Goal: Task Accomplishment & Management: Manage account settings

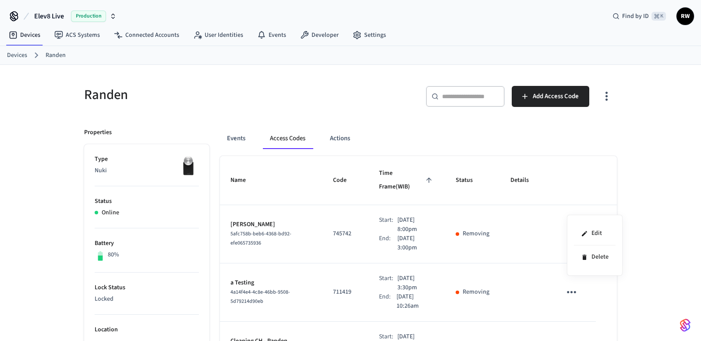
scroll to position [123, 0]
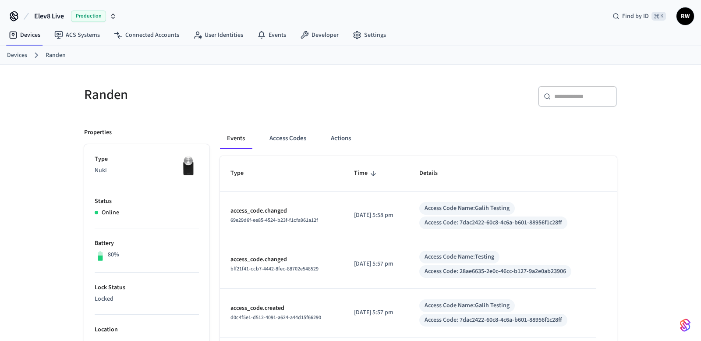
click at [287, 135] on button "Access Codes" at bounding box center [287, 138] width 51 height 21
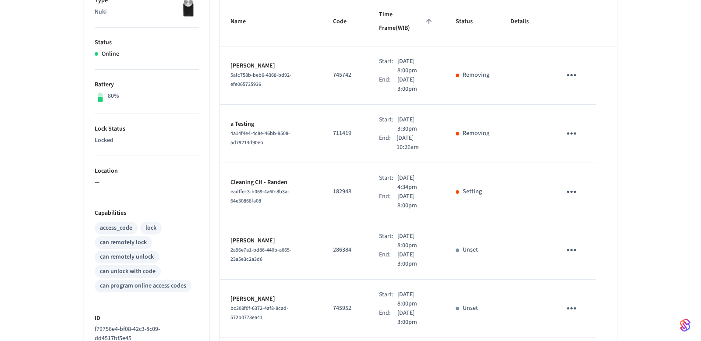
scroll to position [193, 0]
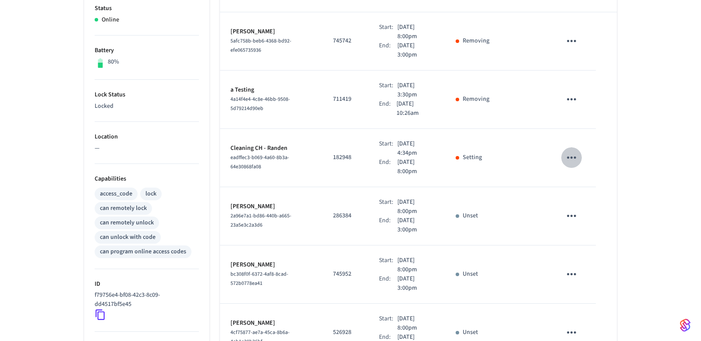
click at [575, 156] on icon "sticky table" at bounding box center [571, 157] width 9 height 2
click at [575, 157] on li "Edit" at bounding box center [595, 164] width 42 height 24
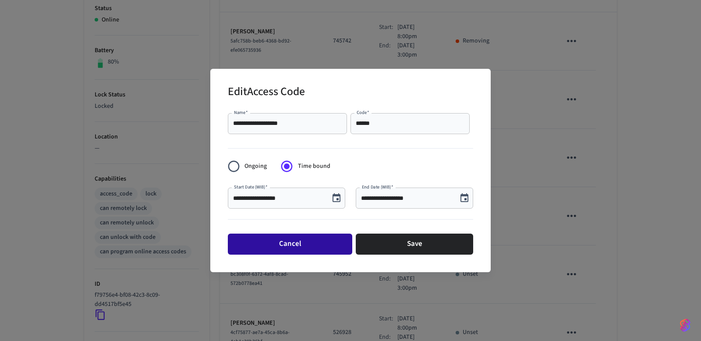
click at [292, 241] on button "Cancel" at bounding box center [290, 243] width 124 height 21
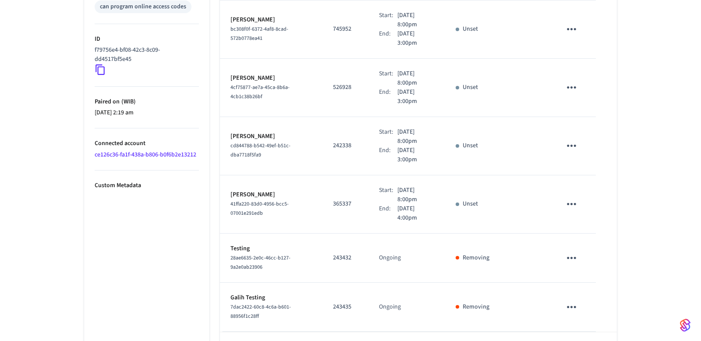
scroll to position [457, 0]
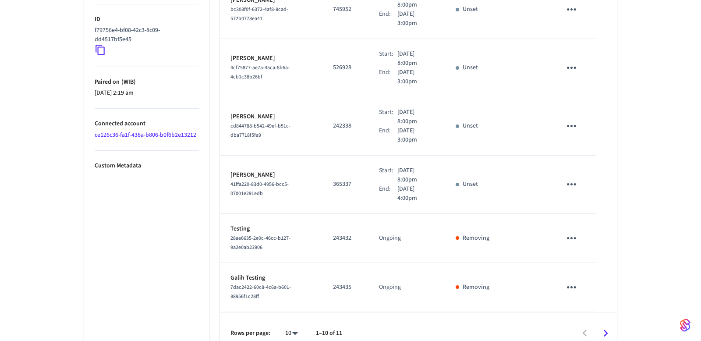
click at [458, 236] on div "sticky table" at bounding box center [457, 238] width 4 height 4
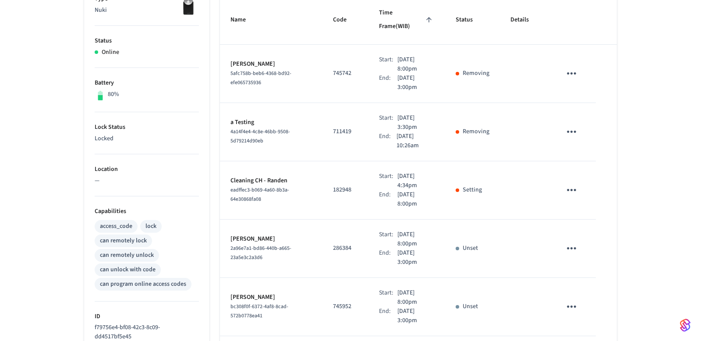
scroll to position [0, 0]
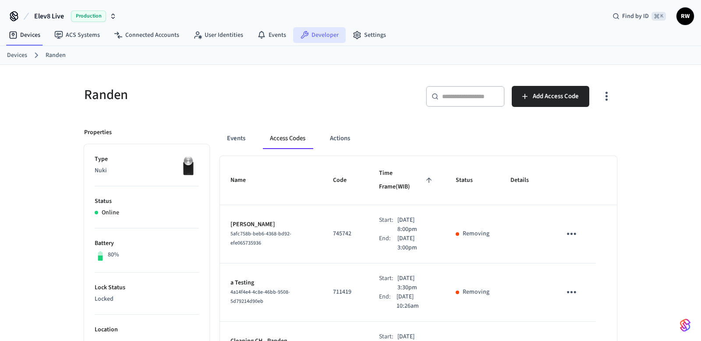
click at [320, 38] on link "Developer" at bounding box center [319, 35] width 53 height 16
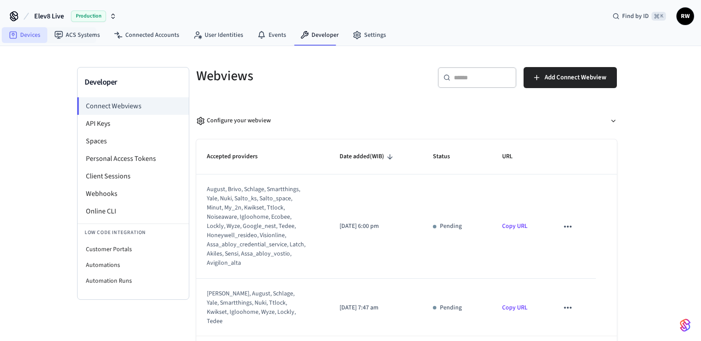
click at [41, 38] on link "Devices" at bounding box center [25, 35] width 46 height 16
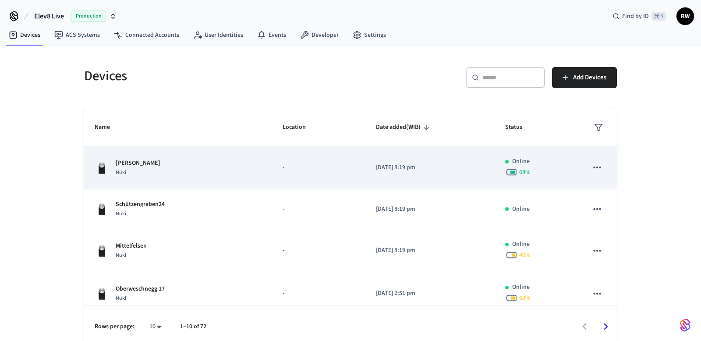
click at [246, 167] on div "[PERSON_NAME]" at bounding box center [178, 167] width 167 height 18
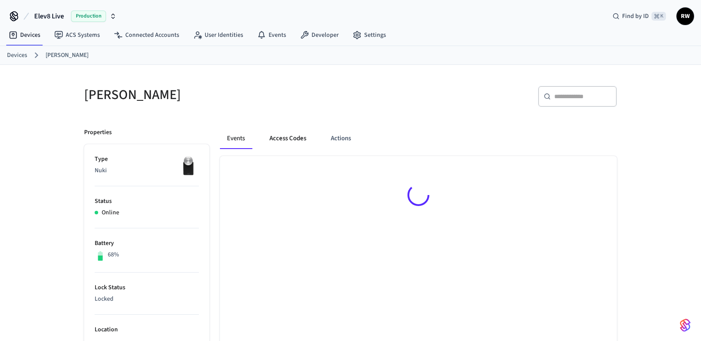
click at [285, 141] on button "Access Codes" at bounding box center [287, 138] width 51 height 21
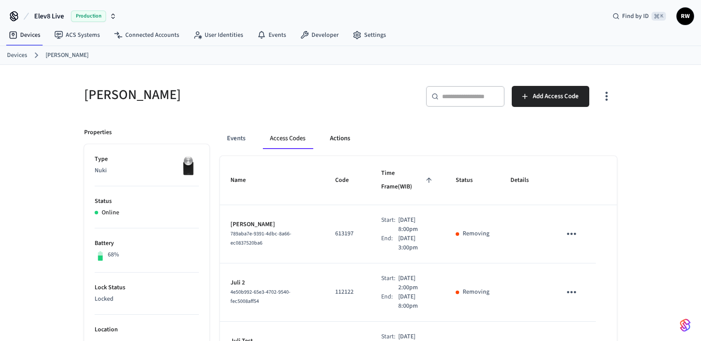
click at [328, 135] on button "Actions" at bounding box center [340, 138] width 34 height 21
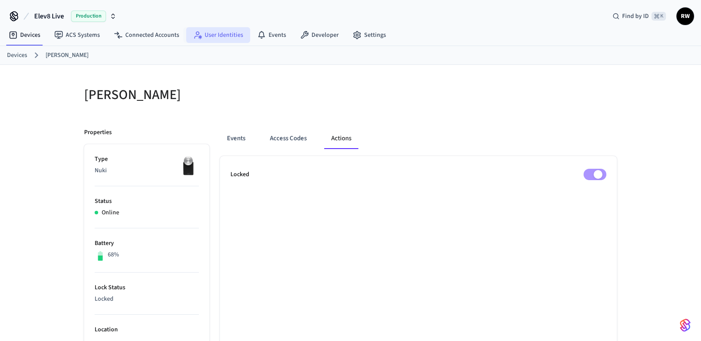
click at [242, 35] on link "User Identities" at bounding box center [218, 35] width 64 height 16
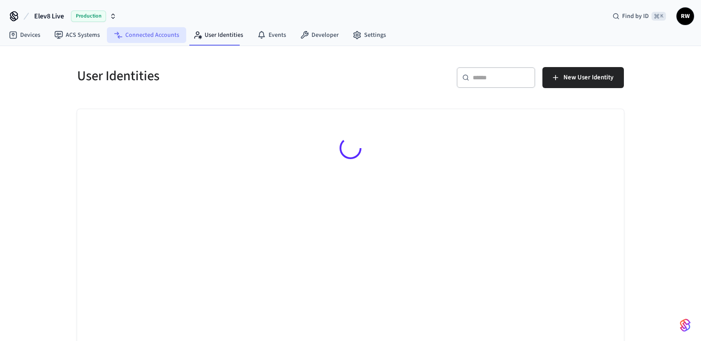
click at [136, 32] on link "Connected Accounts" at bounding box center [146, 35] width 79 height 16
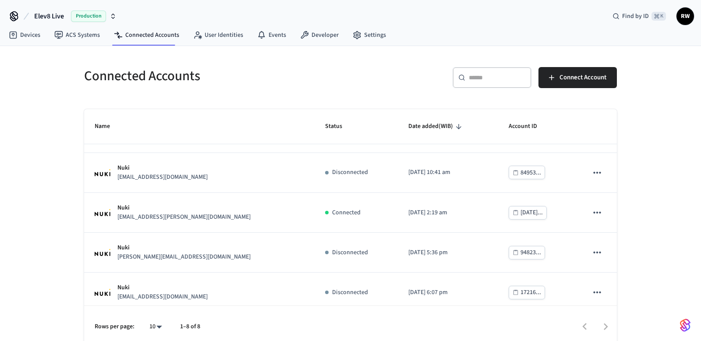
scroll to position [150, 0]
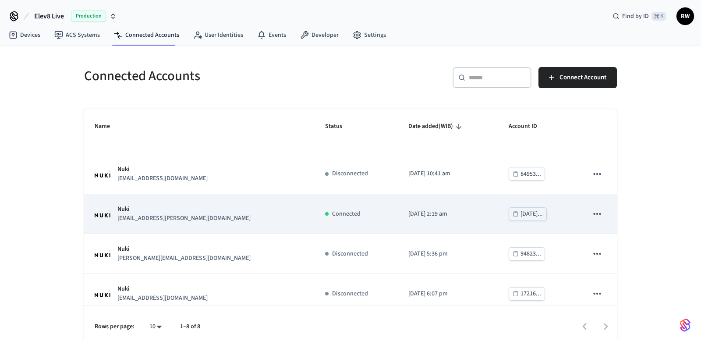
click at [314, 209] on td "Connected" at bounding box center [355, 214] width 83 height 40
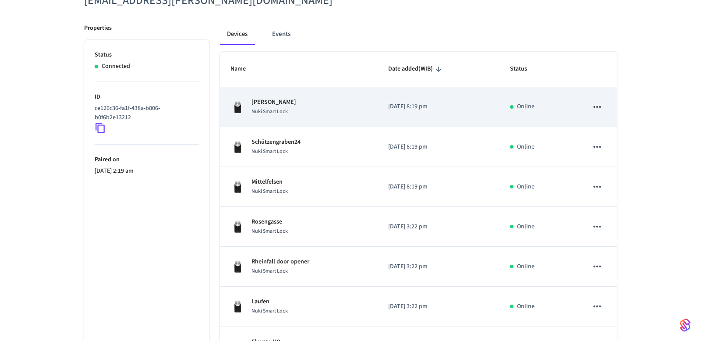
scroll to position [119, 0]
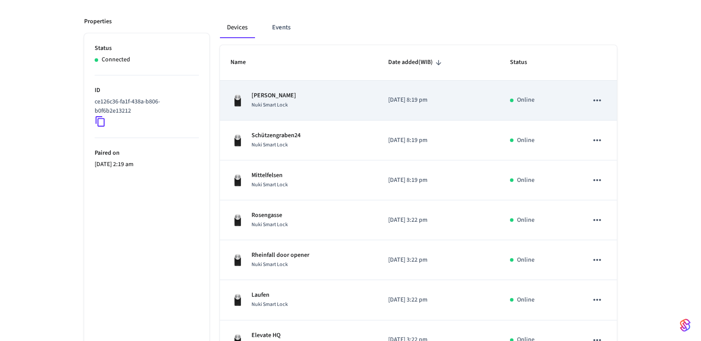
click at [593, 100] on icon "sticky table" at bounding box center [596, 100] width 7 height 2
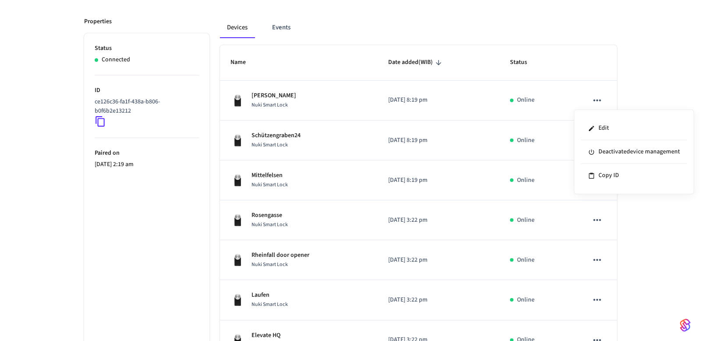
click at [414, 75] on div at bounding box center [350, 170] width 701 height 341
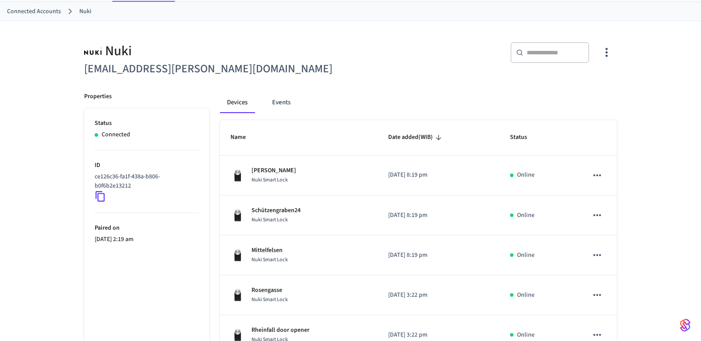
scroll to position [40, 0]
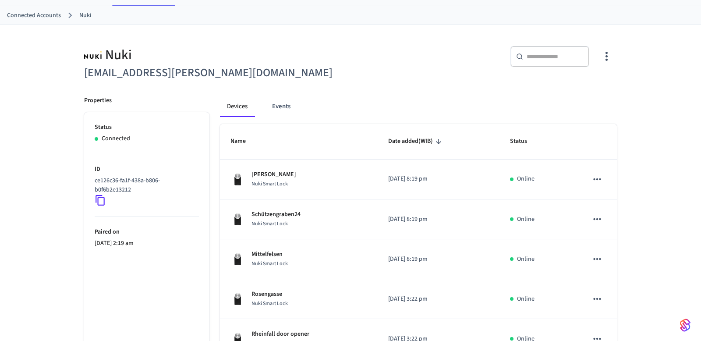
click at [414, 77] on div "​ ​" at bounding box center [480, 58] width 271 height 46
click at [606, 58] on icon "button" at bounding box center [606, 56] width 14 height 14
click at [577, 89] on span "Sync Account" at bounding box center [580, 92] width 35 height 9
click at [273, 104] on div at bounding box center [350, 170] width 701 height 341
click at [289, 111] on button "Events" at bounding box center [281, 106] width 32 height 21
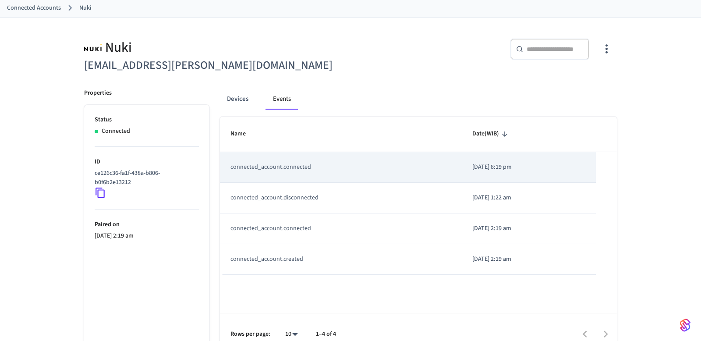
scroll to position [62, 0]
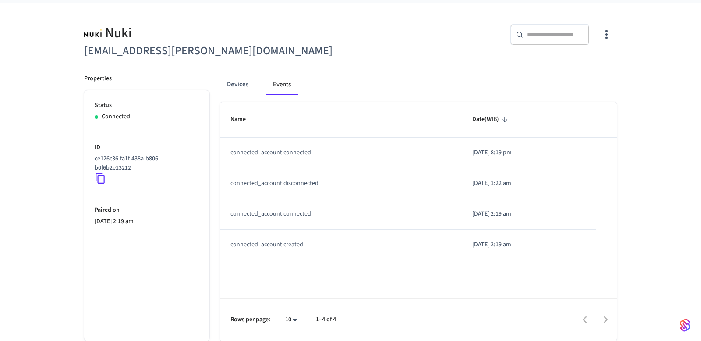
click at [609, 320] on div at bounding box center [480, 319] width 271 height 21
click at [244, 84] on button "Devices" at bounding box center [237, 84] width 35 height 21
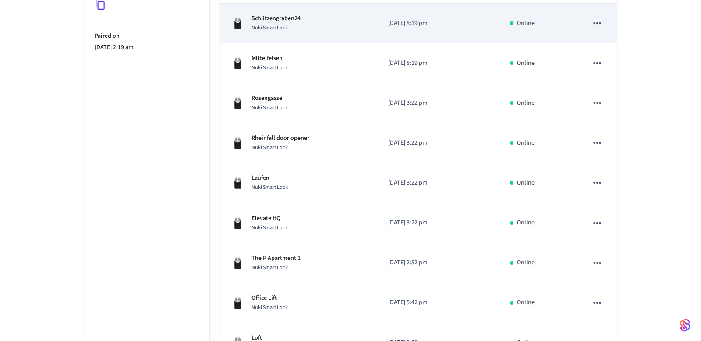
scroll to position [300, 0]
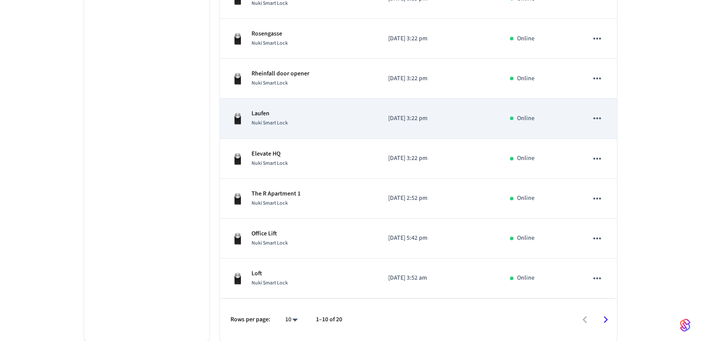
click at [602, 119] on icon "sticky table" at bounding box center [596, 118] width 11 height 11
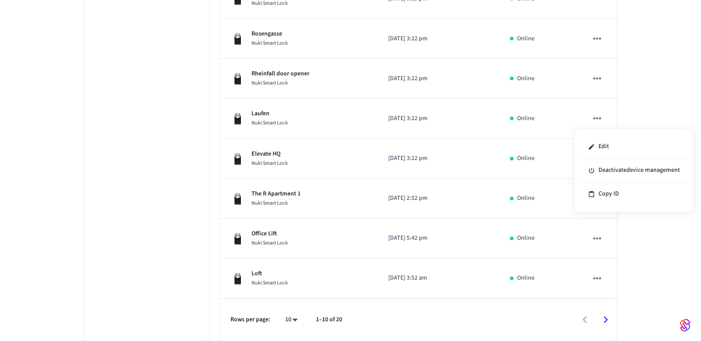
click at [601, 119] on div at bounding box center [350, 170] width 701 height 341
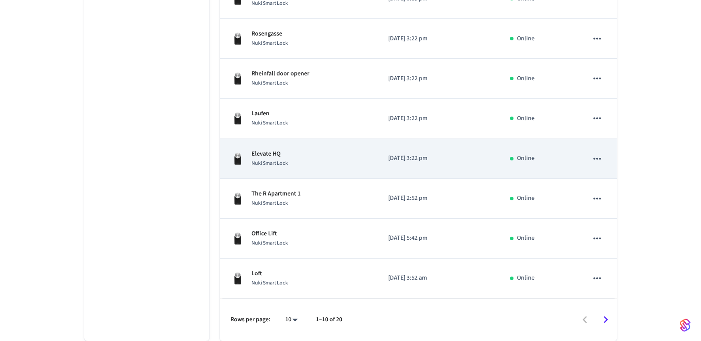
click at [592, 157] on icon "sticky table" at bounding box center [596, 158] width 11 height 11
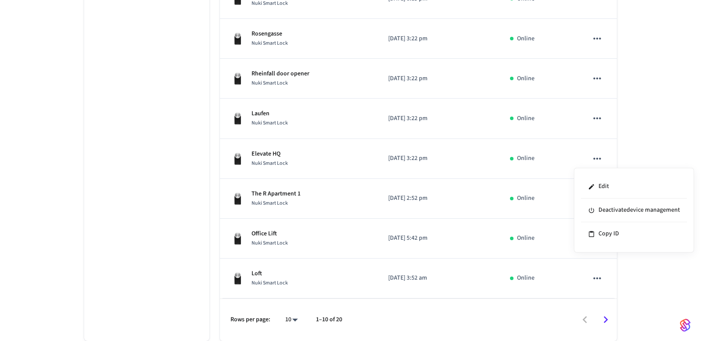
click at [528, 220] on div at bounding box center [350, 170] width 701 height 341
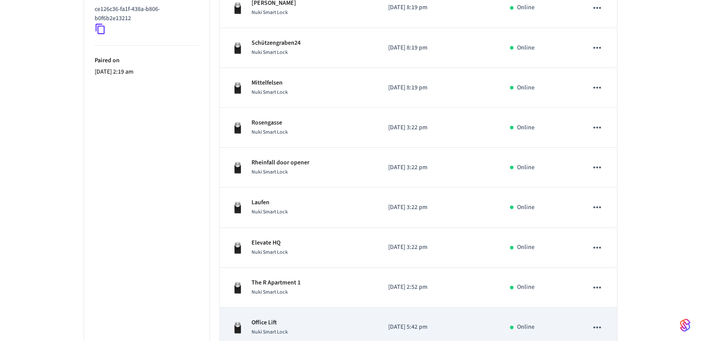
scroll to position [0, 0]
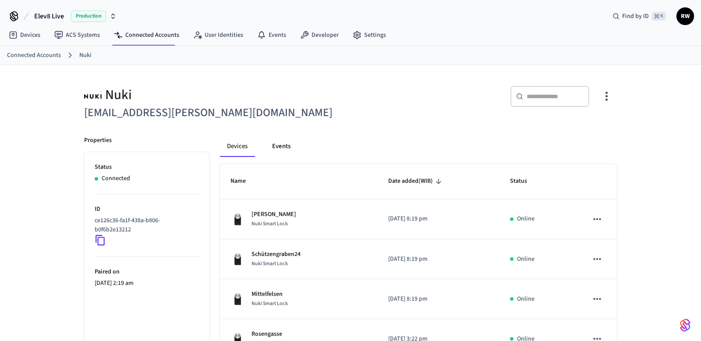
click at [275, 145] on button "Events" at bounding box center [281, 146] width 32 height 21
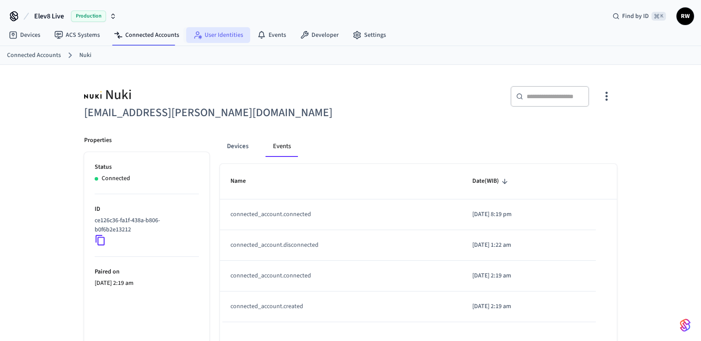
click at [208, 38] on link "User Identities" at bounding box center [218, 35] width 64 height 16
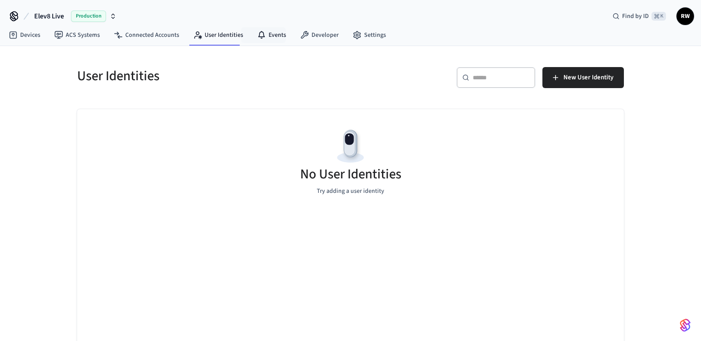
click at [268, 43] on nav "Devices ACS Systems Connected Accounts User Identities Events Developer Settings" at bounding box center [197, 35] width 391 height 20
click at [268, 36] on link "Events" at bounding box center [271, 35] width 43 height 16
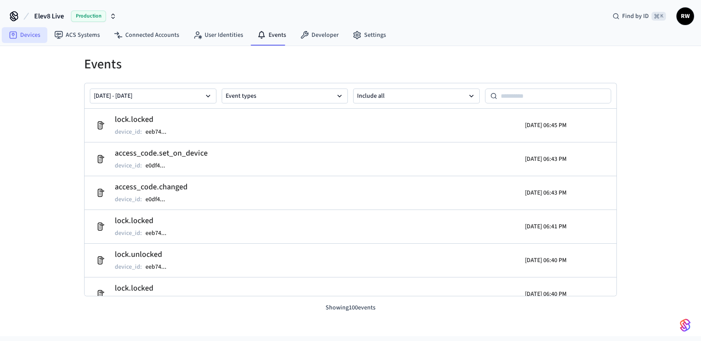
click at [38, 33] on link "Devices" at bounding box center [25, 35] width 46 height 16
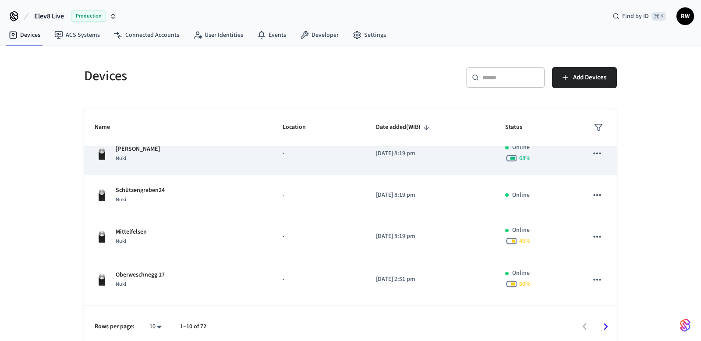
scroll to position [8, 0]
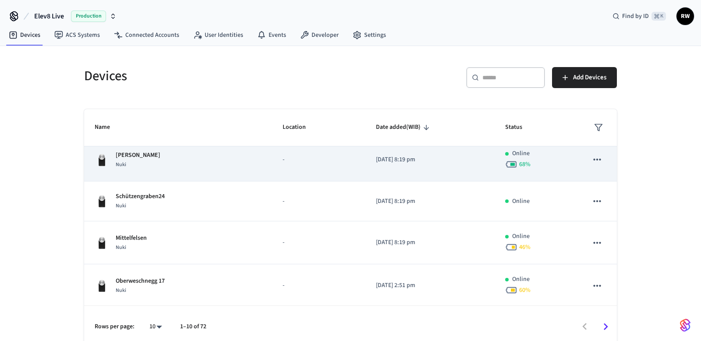
click at [348, 175] on td "-" at bounding box center [318, 159] width 93 height 43
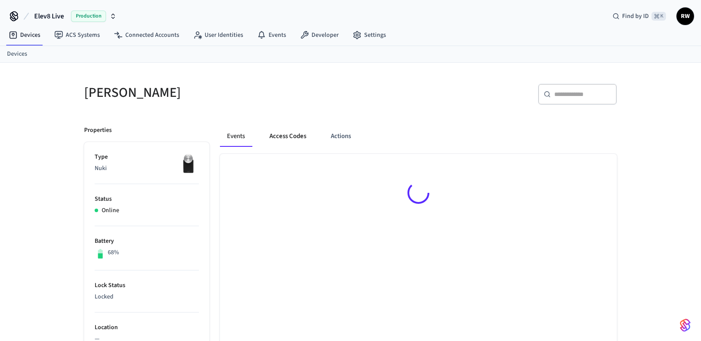
click at [295, 140] on button "Access Codes" at bounding box center [287, 136] width 51 height 21
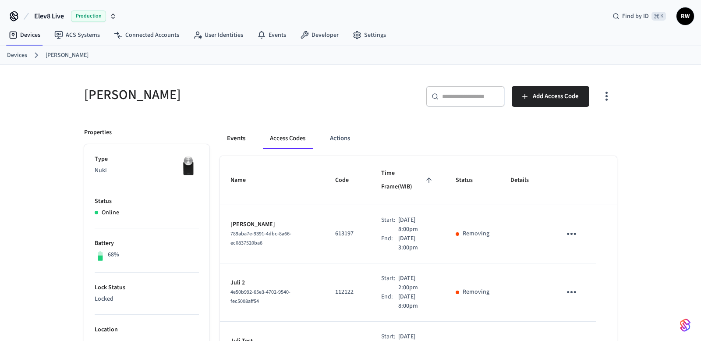
click at [242, 141] on button "Events" at bounding box center [236, 138] width 32 height 21
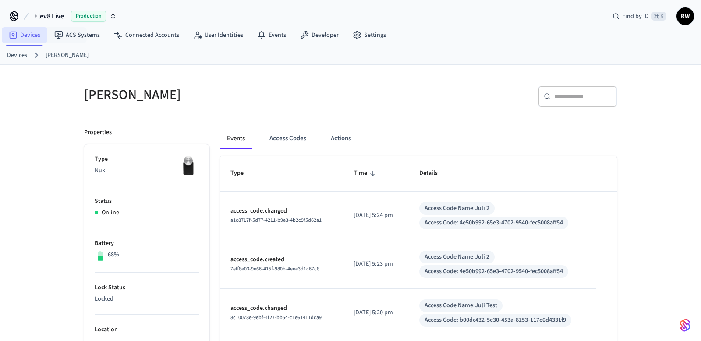
click at [35, 36] on link "Devices" at bounding box center [25, 35] width 46 height 16
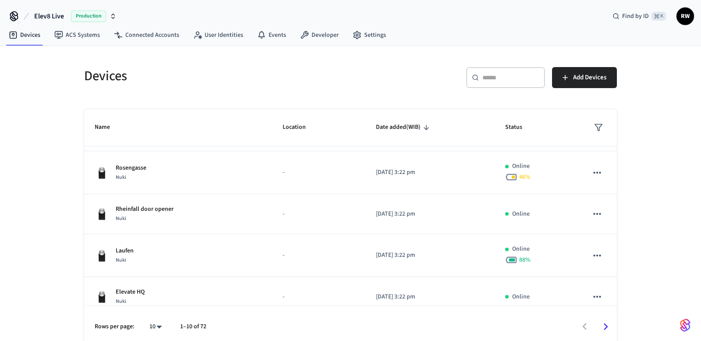
scroll to position [199, 0]
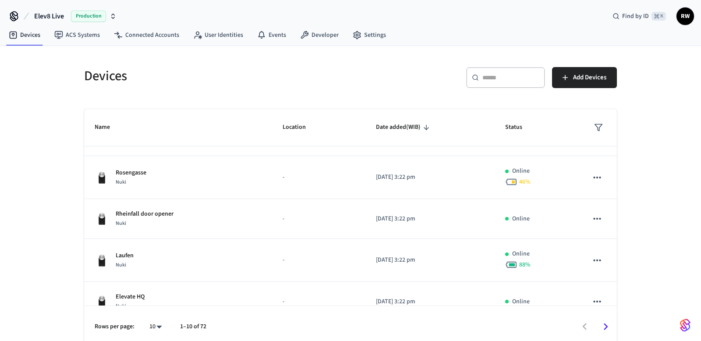
click at [502, 75] on input "text" at bounding box center [510, 77] width 57 height 9
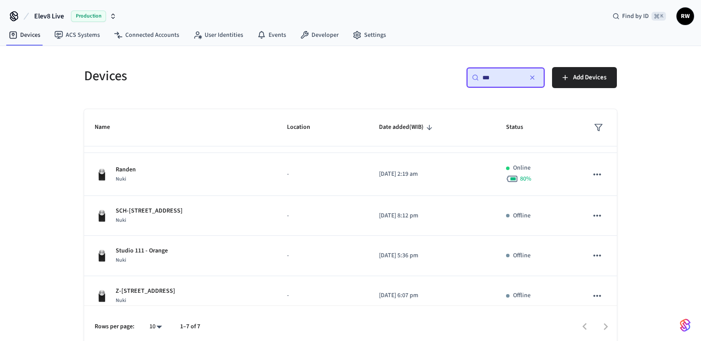
scroll to position [0, 0]
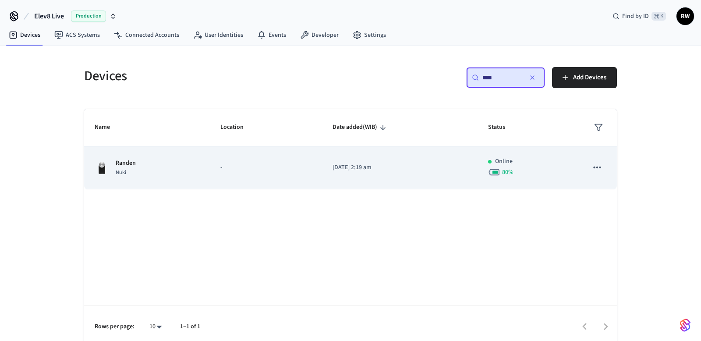
type input "****"
click at [304, 168] on p "-" at bounding box center [265, 167] width 91 height 9
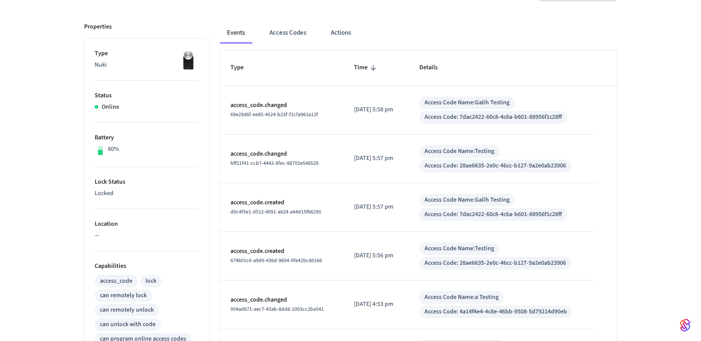
scroll to position [80, 0]
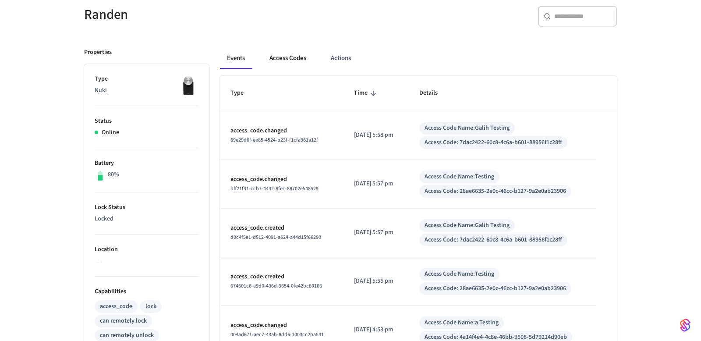
click at [292, 59] on button "Access Codes" at bounding box center [287, 58] width 51 height 21
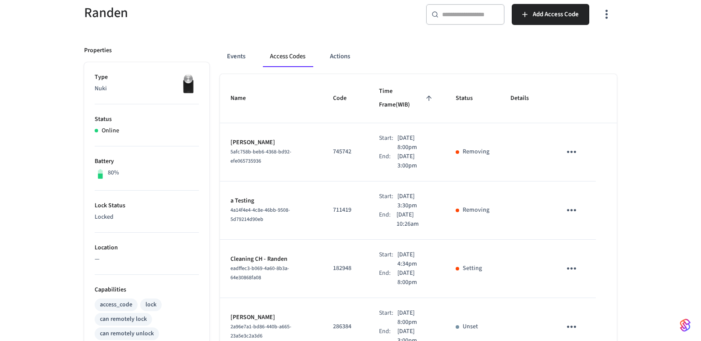
scroll to position [0, 0]
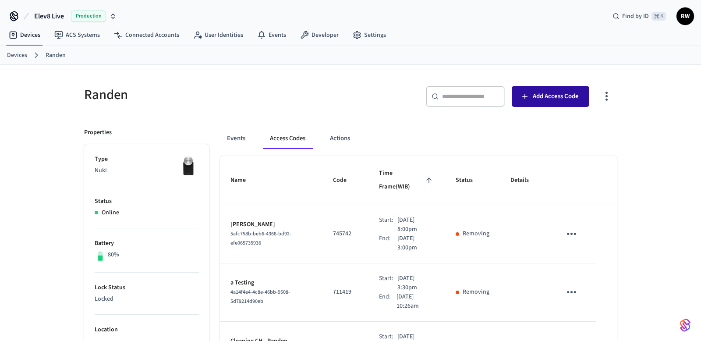
click at [534, 100] on span "Add Access Code" at bounding box center [555, 96] width 46 height 11
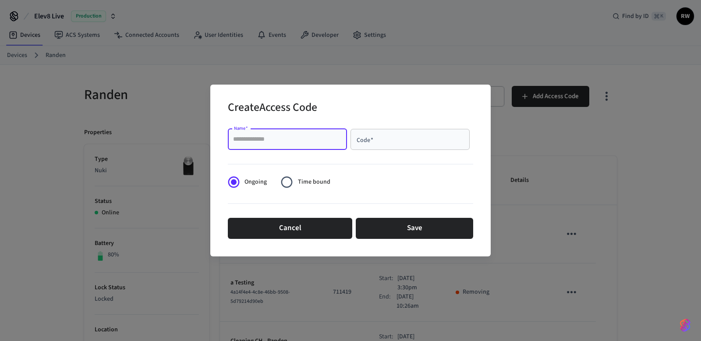
click at [333, 140] on input "Name   *" at bounding box center [287, 139] width 109 height 9
type input "*******"
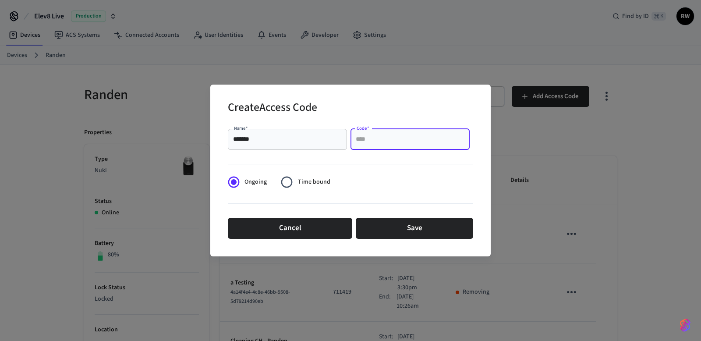
click at [445, 140] on input "Code   *" at bounding box center [410, 139] width 109 height 9
type input "****"
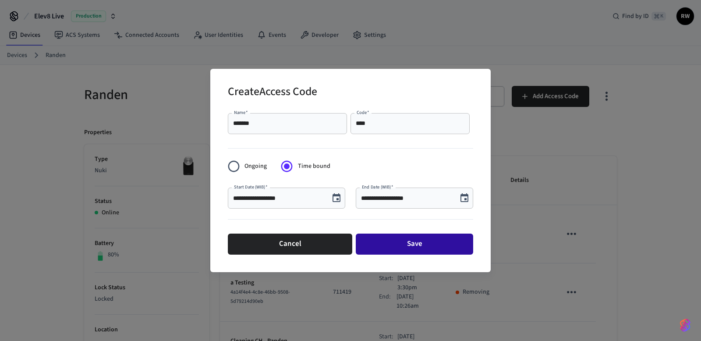
click at [391, 240] on button "Save" at bounding box center [414, 243] width 117 height 21
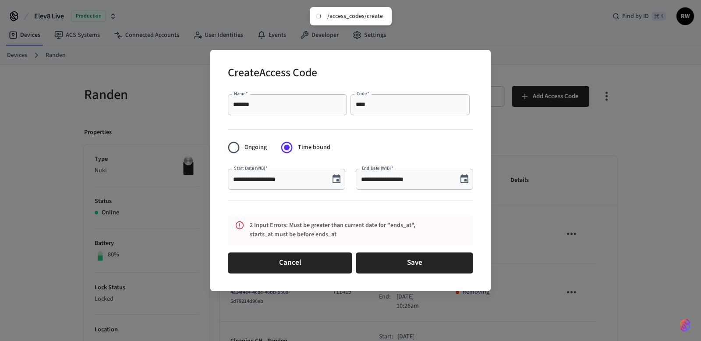
click at [405, 176] on input "**********" at bounding box center [406, 179] width 91 height 9
click at [459, 176] on icon "Choose date, selected date is Sep 8, 2025" at bounding box center [464, 179] width 11 height 11
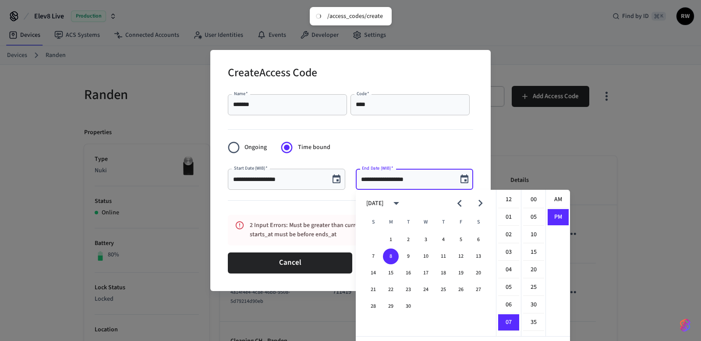
scroll to position [16, 0]
click at [427, 253] on button "10" at bounding box center [426, 256] width 16 height 16
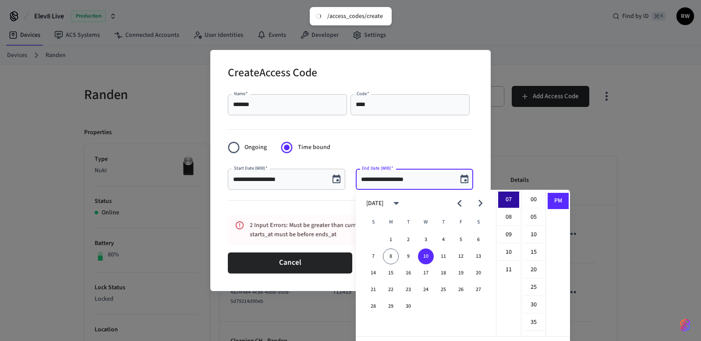
click at [507, 203] on li "07" at bounding box center [508, 199] width 21 height 17
click at [537, 199] on li "00" at bounding box center [533, 199] width 21 height 17
type input "**********"
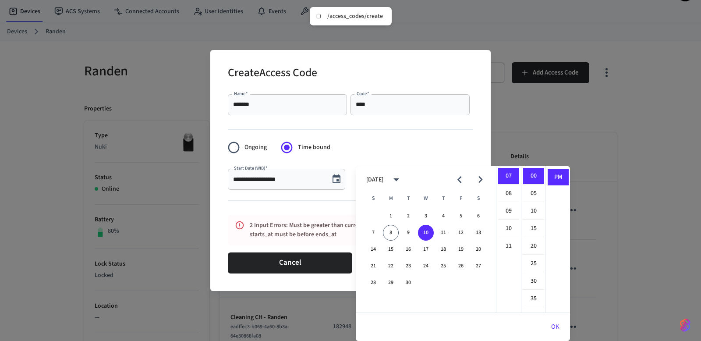
click at [470, 160] on div "**********" at bounding box center [409, 175] width 128 height 35
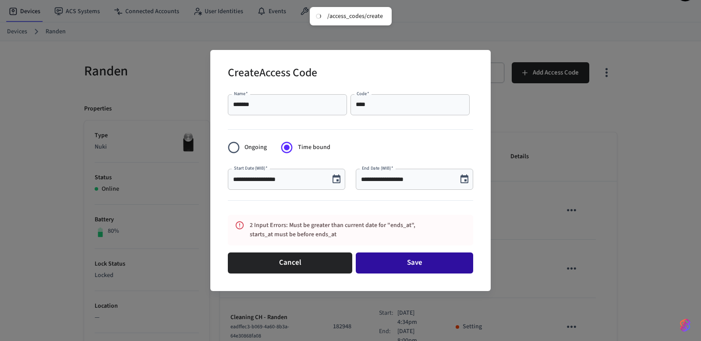
click at [428, 260] on button "Save" at bounding box center [414, 262] width 117 height 21
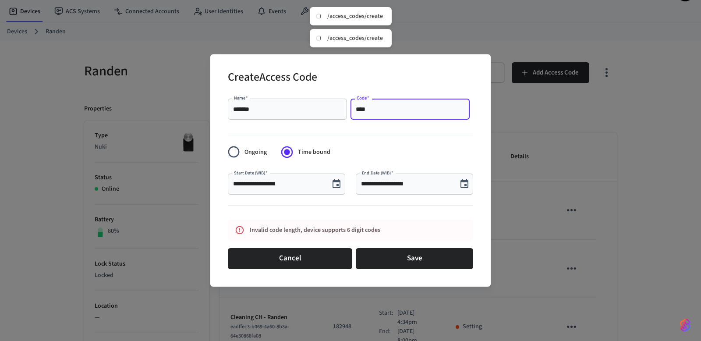
click at [391, 110] on input "****" at bounding box center [410, 109] width 109 height 9
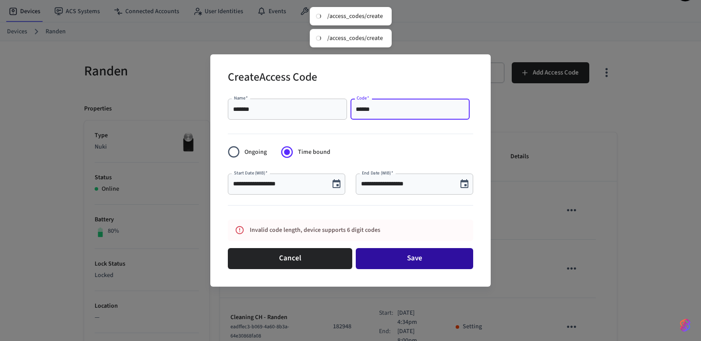
type input "******"
click at [384, 255] on button "Save" at bounding box center [414, 258] width 117 height 21
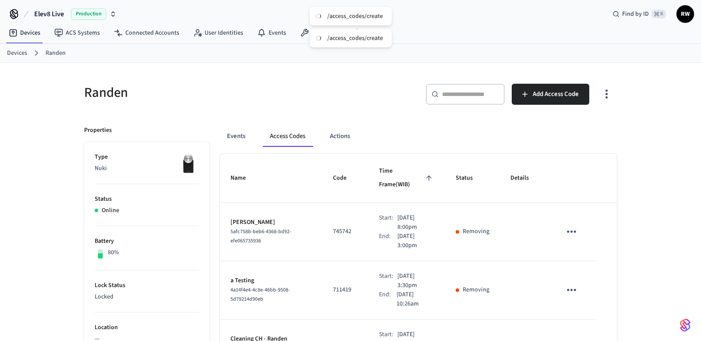
scroll to position [0, 0]
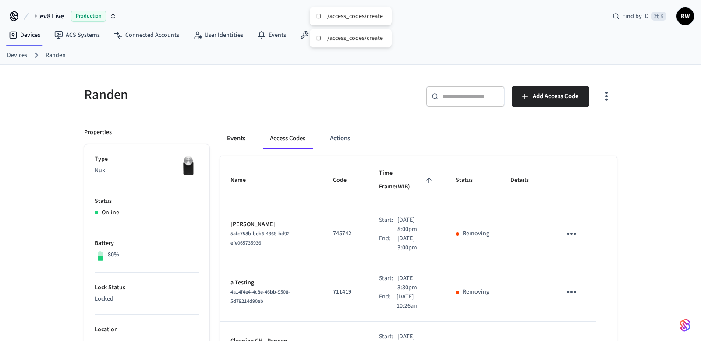
click at [244, 138] on button "Events" at bounding box center [236, 138] width 32 height 21
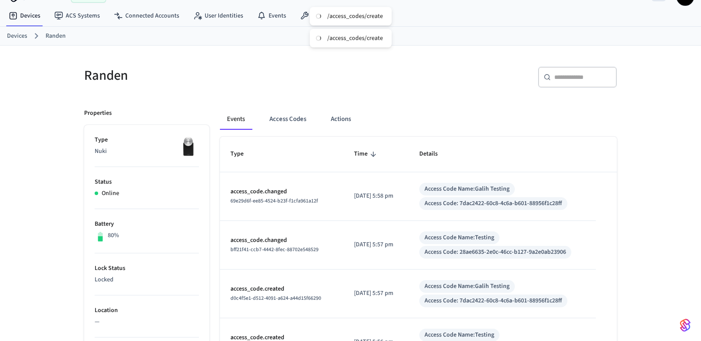
scroll to position [5, 0]
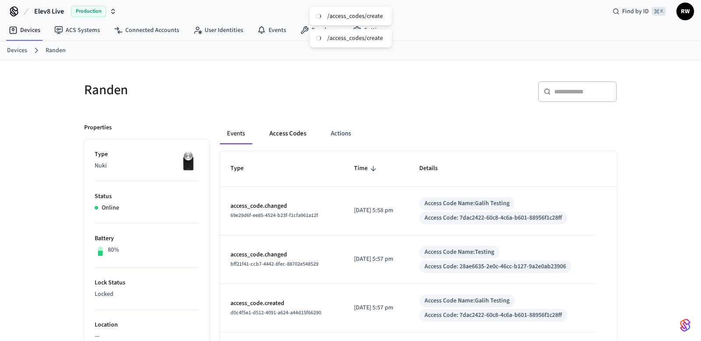
click at [296, 131] on button "Access Codes" at bounding box center [287, 133] width 51 height 21
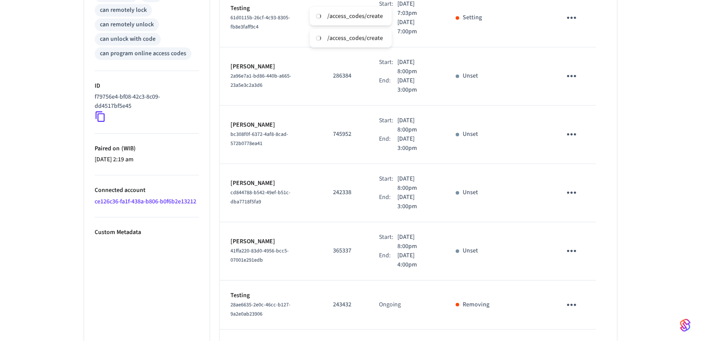
scroll to position [457, 0]
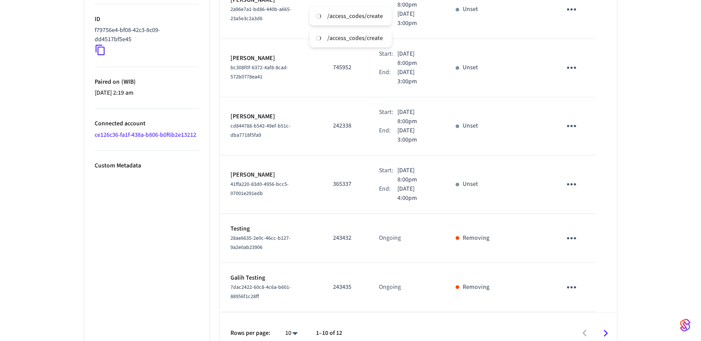
click at [605, 330] on icon "Go to next page" at bounding box center [605, 333] width 4 height 7
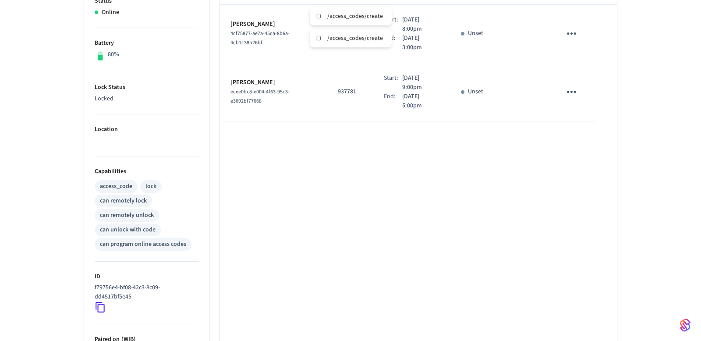
scroll to position [299, 0]
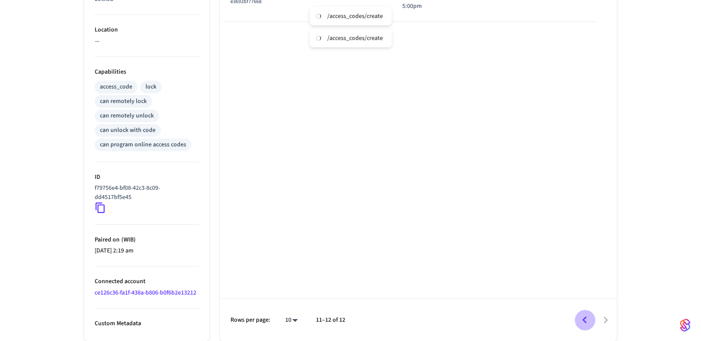
click at [585, 320] on icon "Go to previous page" at bounding box center [584, 320] width 14 height 14
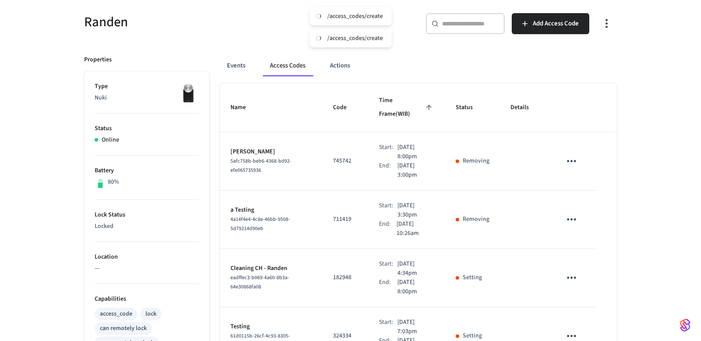
scroll to position [0, 0]
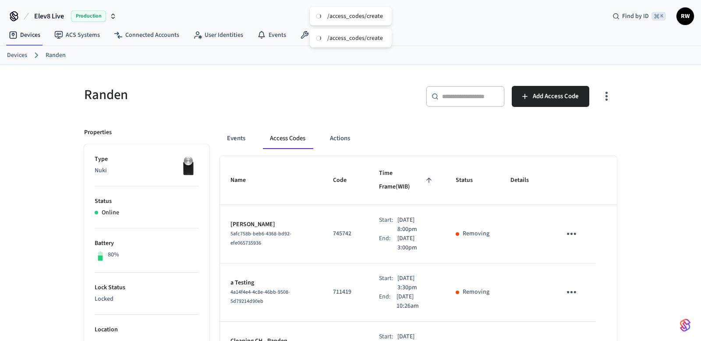
click at [341, 75] on div "Randen" at bounding box center [209, 94] width 271 height 39
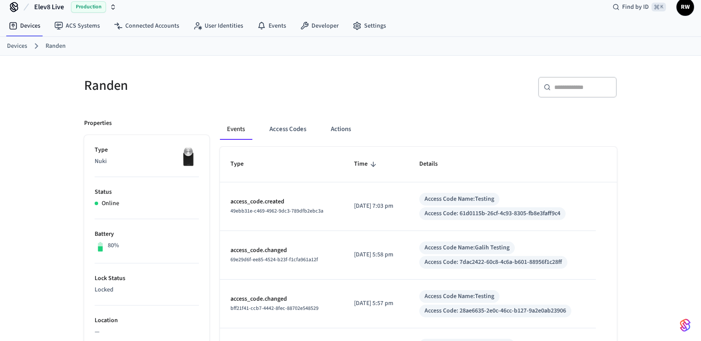
scroll to position [10, 0]
click at [285, 132] on button "Access Codes" at bounding box center [287, 128] width 51 height 21
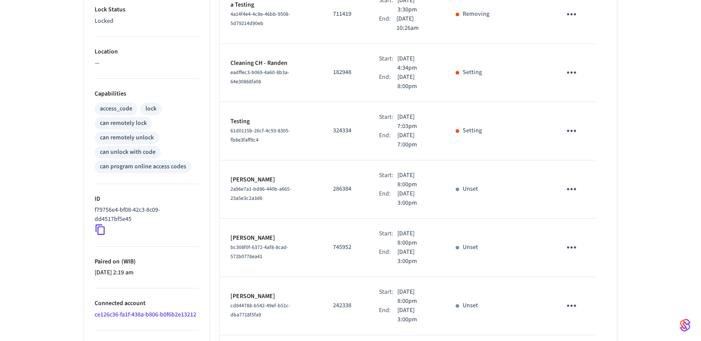
scroll to position [275, 0]
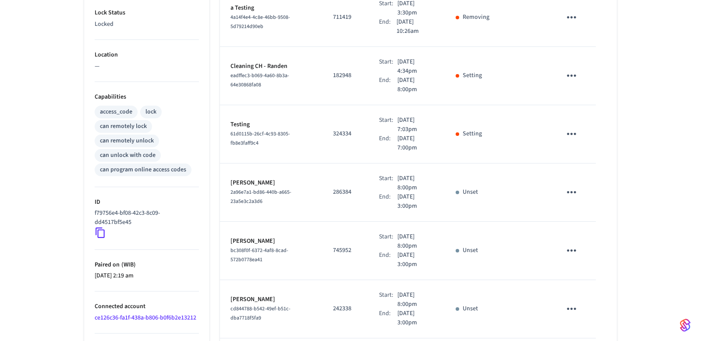
click at [580, 123] on button "sticky table" at bounding box center [571, 133] width 21 height 21
click at [535, 101] on div at bounding box center [350, 170] width 701 height 341
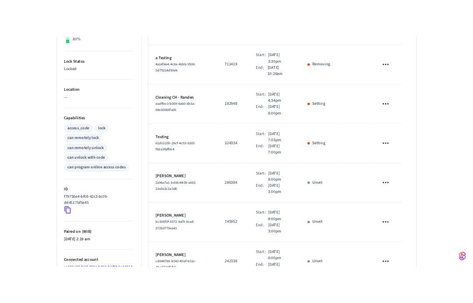
scroll to position [0, 0]
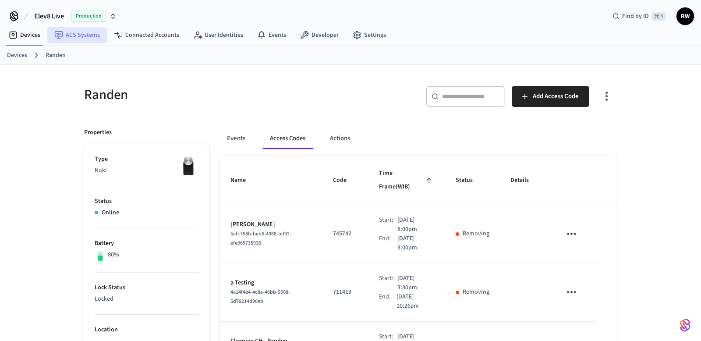
click at [78, 36] on link "ACS Systems" at bounding box center [77, 35] width 60 height 16
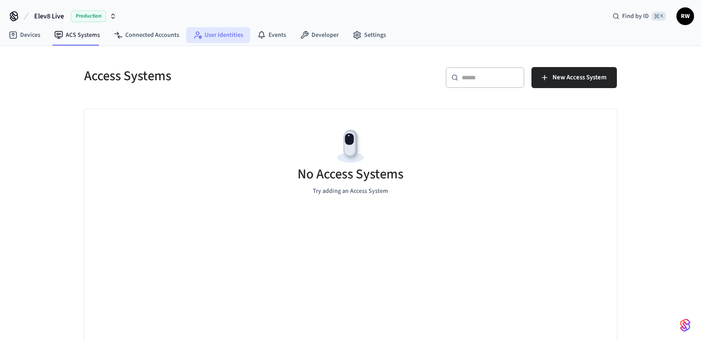
click at [186, 35] on link "User Identities" at bounding box center [218, 35] width 64 height 16
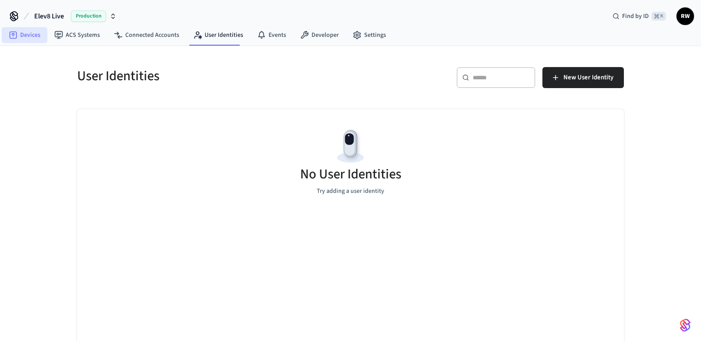
click at [32, 35] on link "Devices" at bounding box center [25, 35] width 46 height 16
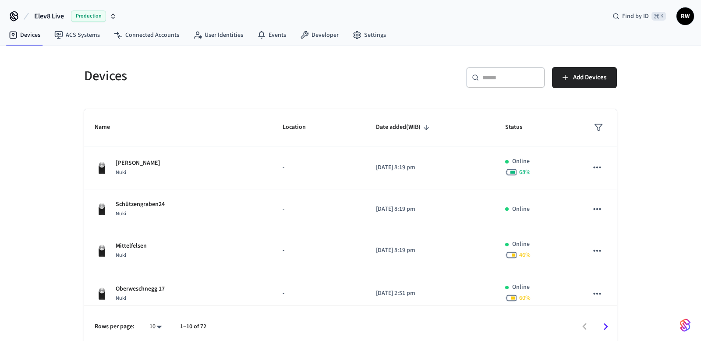
click at [511, 69] on div "​ ​" at bounding box center [505, 77] width 79 height 21
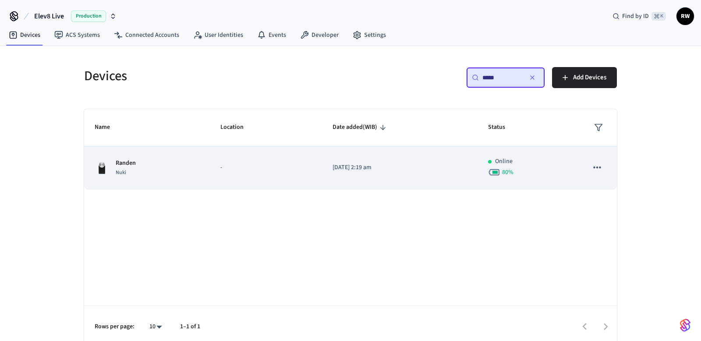
type input "*****"
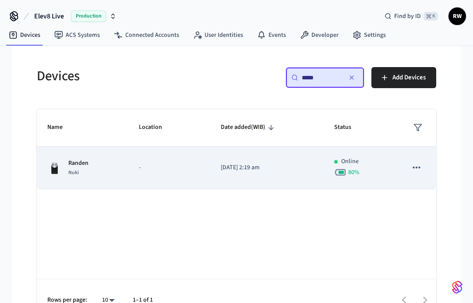
click at [181, 156] on td "-" at bounding box center [169, 167] width 82 height 43
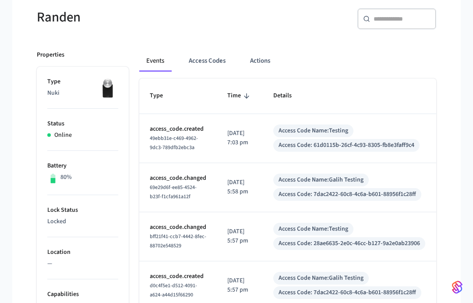
scroll to position [81, 0]
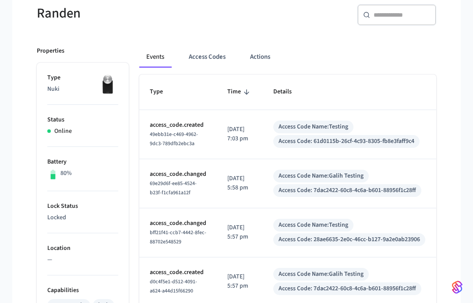
click at [190, 56] on button "Access Codes" at bounding box center [207, 56] width 51 height 21
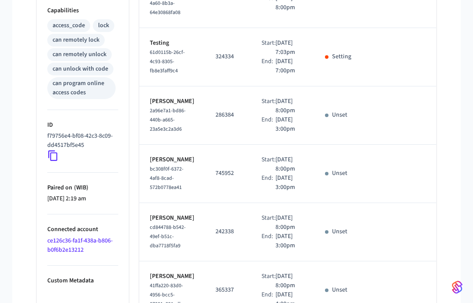
scroll to position [362, 0]
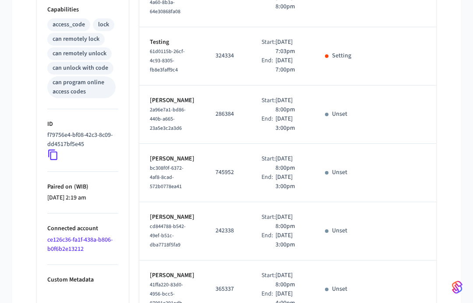
click at [63, 246] on link "ce126c36-fa1f-438a-b806-b0f6b2e13212" at bounding box center [79, 244] width 65 height 18
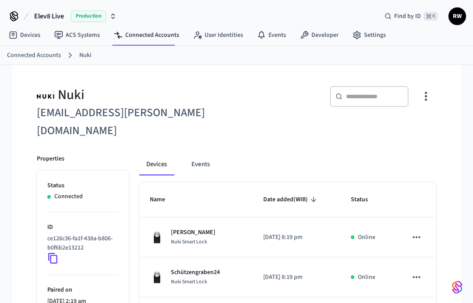
click at [425, 92] on icon "button" at bounding box center [426, 96] width 14 height 14
click at [404, 81] on div at bounding box center [236, 151] width 473 height 303
click at [374, 41] on link "Settings" at bounding box center [368, 35] width 47 height 16
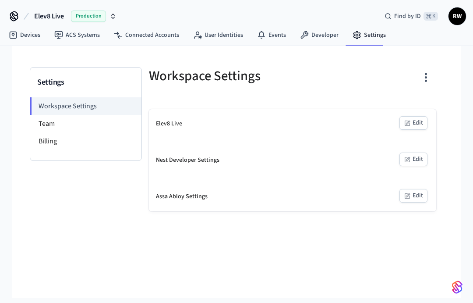
click at [411, 121] on button "Edit" at bounding box center [413, 123] width 28 height 14
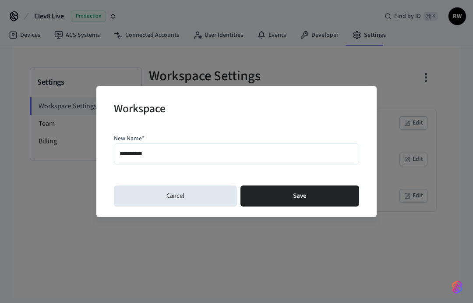
click at [212, 202] on button "Cancel" at bounding box center [175, 195] width 123 height 21
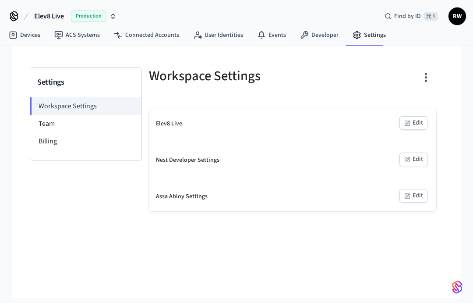
click at [60, 120] on li "Team" at bounding box center [85, 124] width 111 height 18
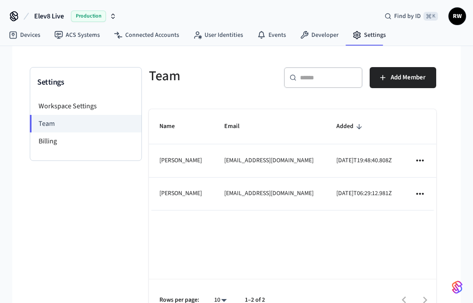
scroll to position [1, 0]
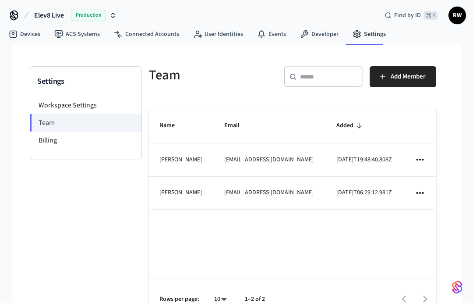
click at [80, 143] on li "Billing" at bounding box center [85, 140] width 111 height 18
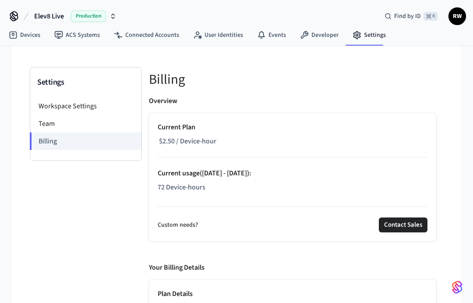
click at [87, 97] on li "Workspace Settings" at bounding box center [85, 106] width 111 height 18
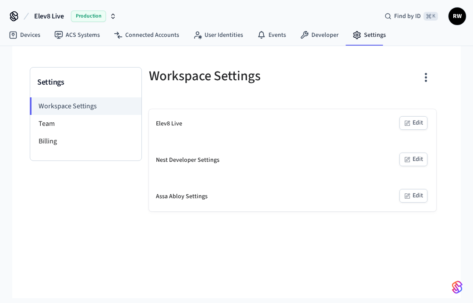
click at [132, 38] on link "Connected Accounts" at bounding box center [146, 35] width 79 height 16
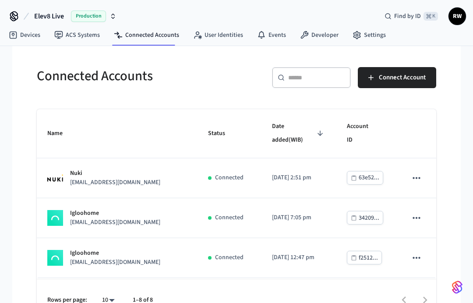
click at [53, 20] on span "Elev8 Live" at bounding box center [49, 16] width 30 height 11
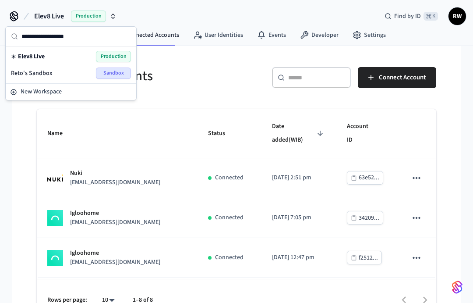
click at [19, 17] on icon at bounding box center [14, 16] width 14 height 14
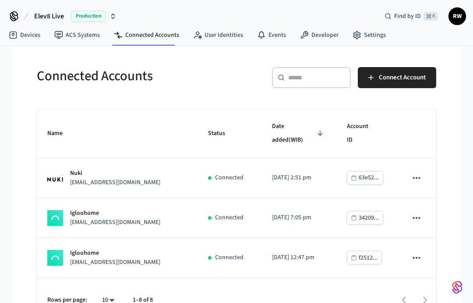
click at [13, 17] on icon at bounding box center [14, 16] width 14 height 14
click at [385, 41] on link "Settings" at bounding box center [368, 35] width 47 height 16
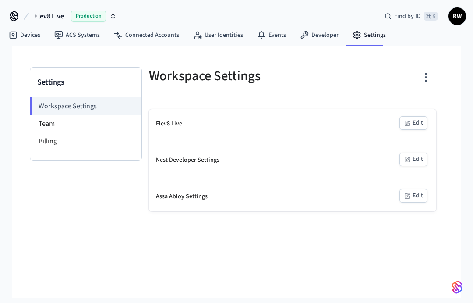
click at [414, 160] on button "Edit" at bounding box center [413, 159] width 28 height 14
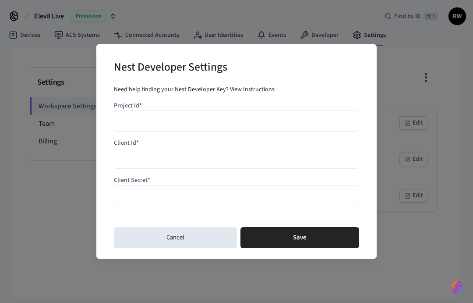
click at [193, 240] on button "Cancel" at bounding box center [175, 237] width 123 height 21
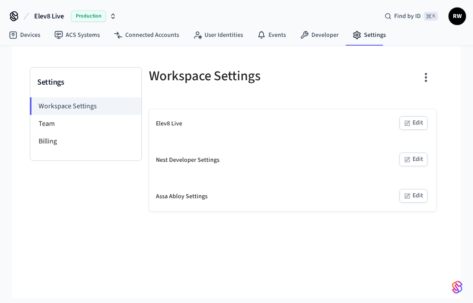
click at [81, 130] on li "Team" at bounding box center [85, 124] width 111 height 18
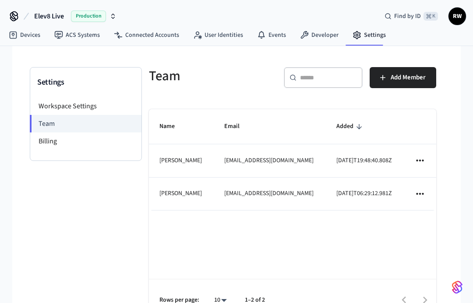
click at [80, 146] on li "Billing" at bounding box center [85, 141] width 111 height 18
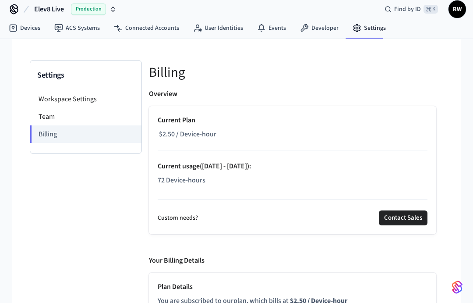
scroll to position [12, 0]
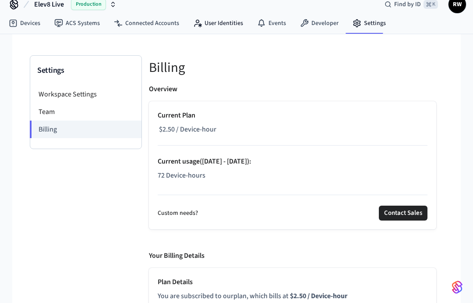
click at [226, 31] on link "User Identities" at bounding box center [218, 23] width 64 height 16
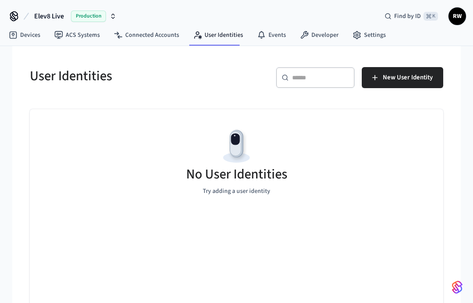
scroll to position [18, 0]
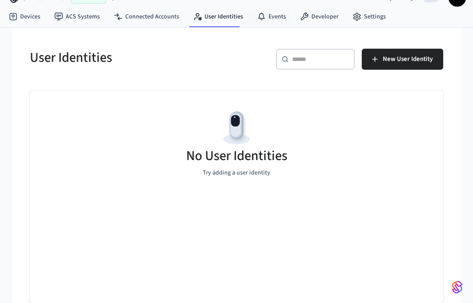
click at [269, 16] on link "Events" at bounding box center [271, 17] width 43 height 16
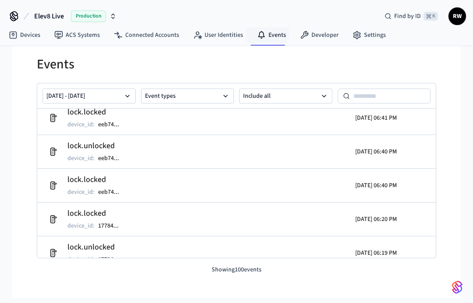
scroll to position [244, 0]
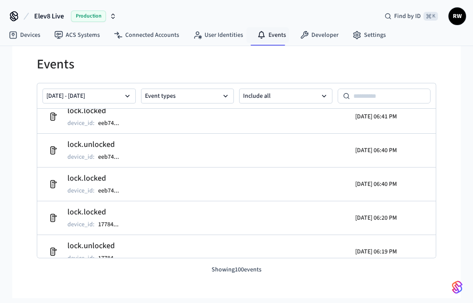
click at [451, 280] on div "Events Sep 01 2025 - Sep 08 2025 Event types Include all lock.locked device_id …" at bounding box center [236, 172] width 448 height 252
click at [455, 287] on img "button" at bounding box center [457, 287] width 11 height 14
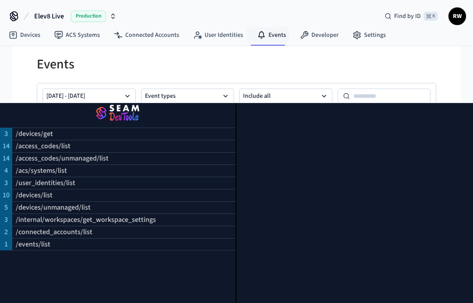
click at [172, 118] on img "button" at bounding box center [118, 113] width 215 height 25
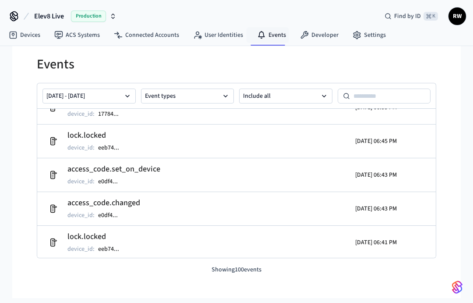
scroll to position [0, 0]
